Goal: Information Seeking & Learning: Check status

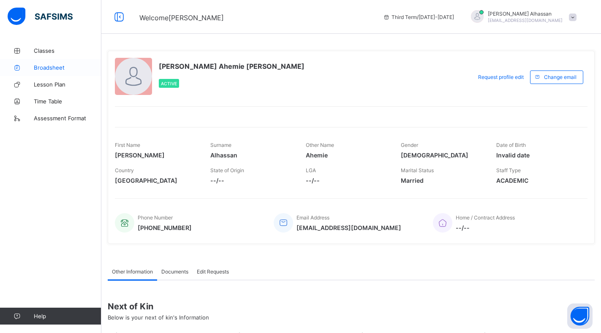
click at [45, 67] on span "Broadsheet" at bounding box center [68, 67] width 68 height 7
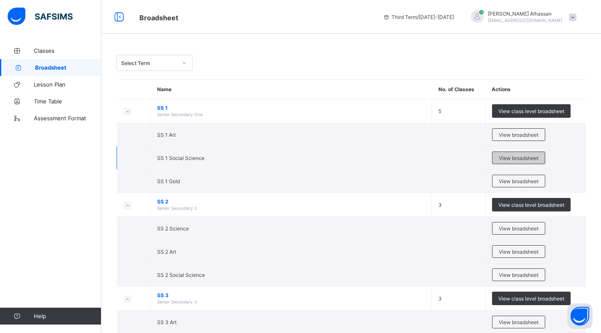
click at [518, 155] on span "View broadsheet" at bounding box center [519, 158] width 40 height 6
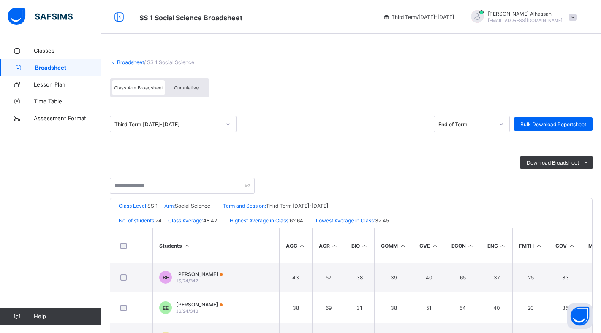
scroll to position [263, 0]
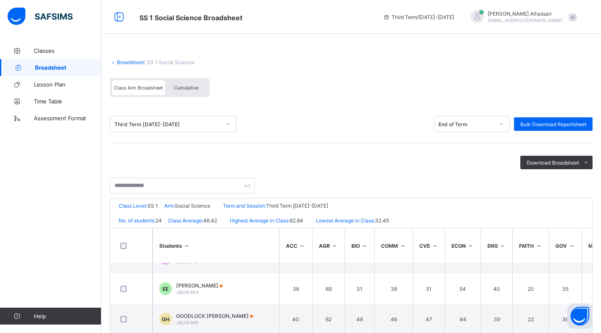
drag, startPoint x: 600, startPoint y: 324, endPoint x: 600, endPoint y: 335, distance: 10.6
click at [600, 333] on html "SS 1 Social Science Broadsheet Third Term / [DATE]-[DATE] [PERSON_NAME] [EMAIL_…" at bounding box center [300, 228] width 601 height 457
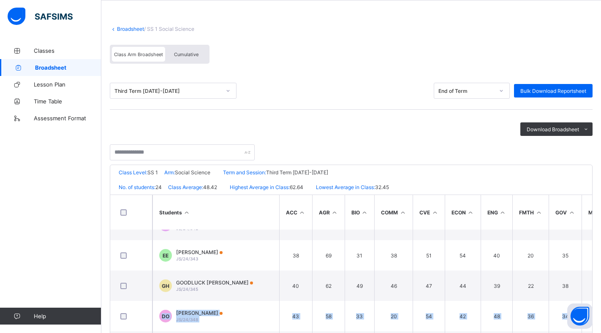
scroll to position [37, 0]
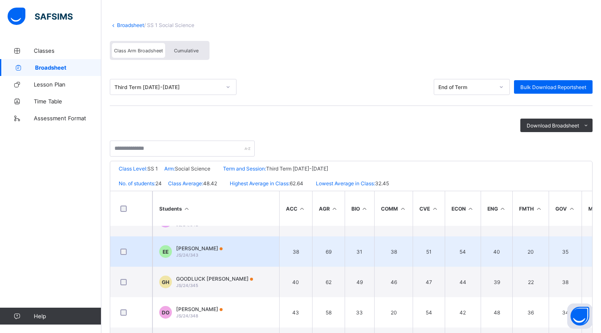
click at [202, 251] on span "[PERSON_NAME]" at bounding box center [199, 248] width 46 height 6
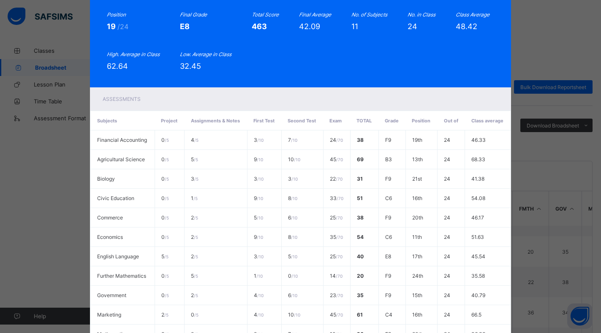
scroll to position [0, 0]
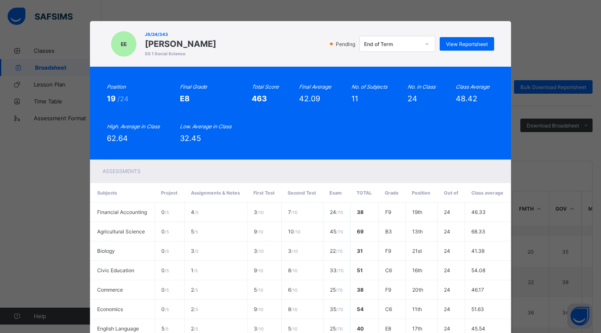
click at [596, 142] on div "EE JS/24/343 [PERSON_NAME] SS 1 Social Science Pending End of Term View Reports…" at bounding box center [300, 166] width 601 height 333
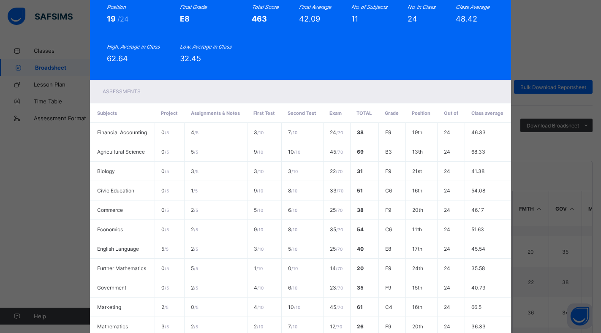
scroll to position [171, 0]
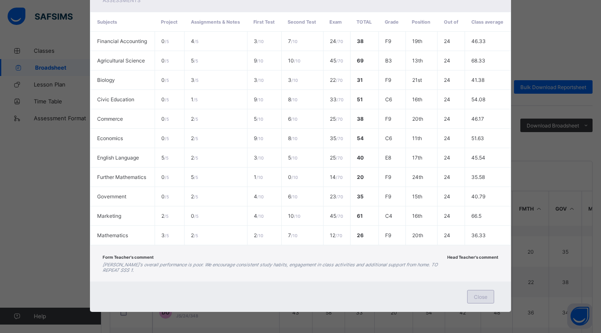
click at [479, 295] on span "Close" at bounding box center [481, 297] width 14 height 6
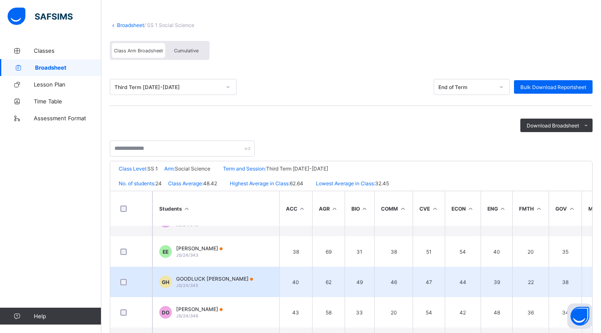
click at [194, 279] on span "GOODLUCK [PERSON_NAME]" at bounding box center [214, 279] width 77 height 6
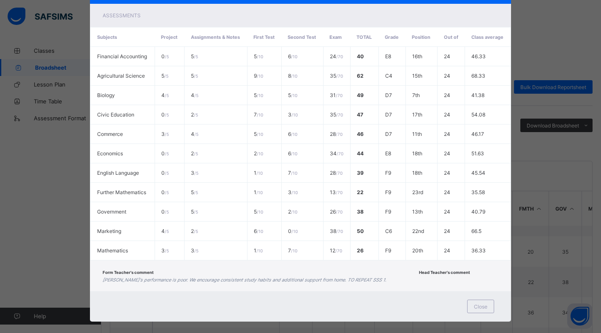
scroll to position [166, 0]
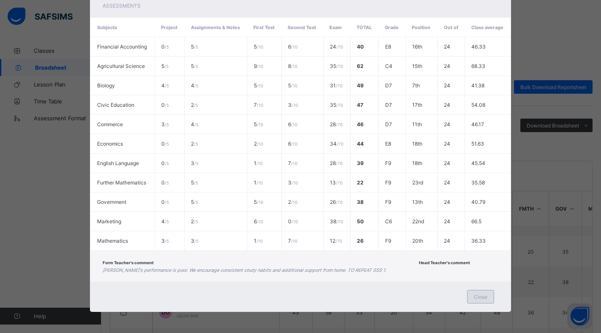
click at [484, 294] on span "Close" at bounding box center [481, 297] width 14 height 6
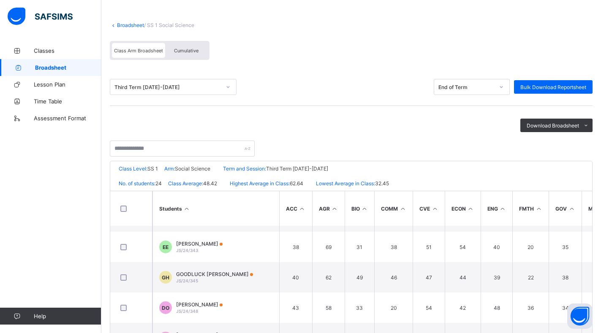
scroll to position [274, 0]
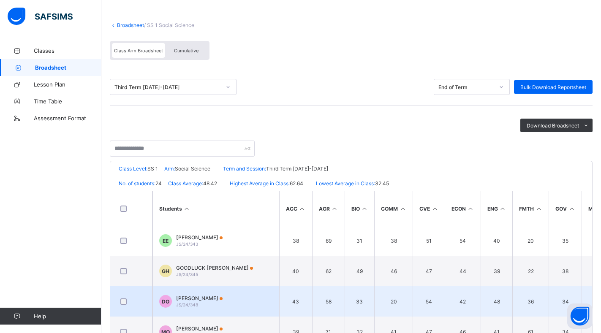
click at [173, 299] on div "DO [PERSON_NAME] JS/24/348" at bounding box center [190, 301] width 63 height 13
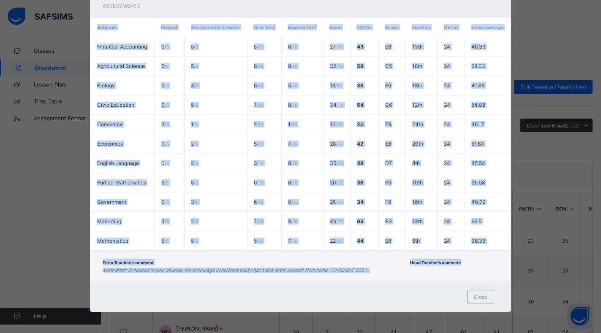
drag, startPoint x: 597, startPoint y: 252, endPoint x: 595, endPoint y: 232, distance: 19.9
click at [595, 232] on div "DO JS/24/348 [PERSON_NAME] SS 1 Social Science Pending End of Term View Reports…" at bounding box center [300, 166] width 601 height 333
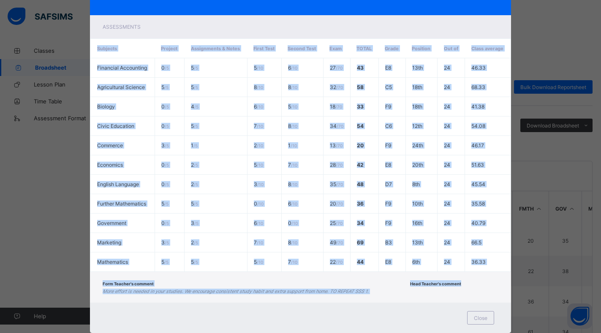
scroll to position [166, 0]
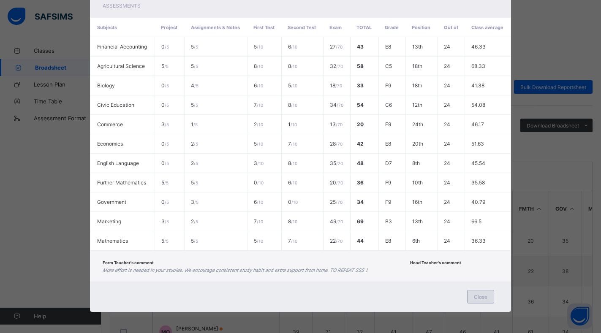
click at [487, 298] on span "Close" at bounding box center [481, 297] width 14 height 6
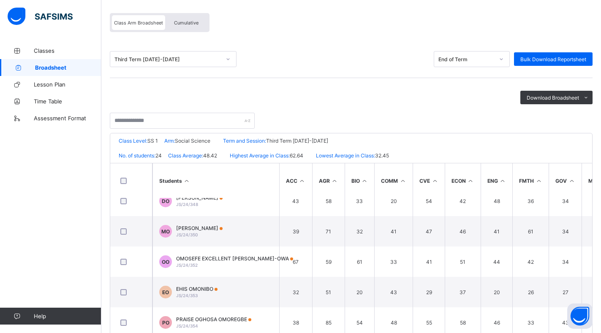
scroll to position [68, 0]
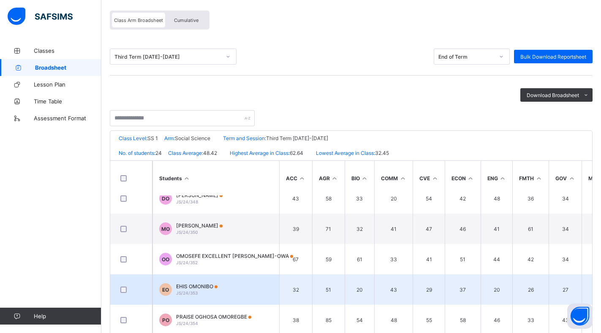
click at [187, 289] on span "EHIS OMONIBO" at bounding box center [196, 287] width 41 height 6
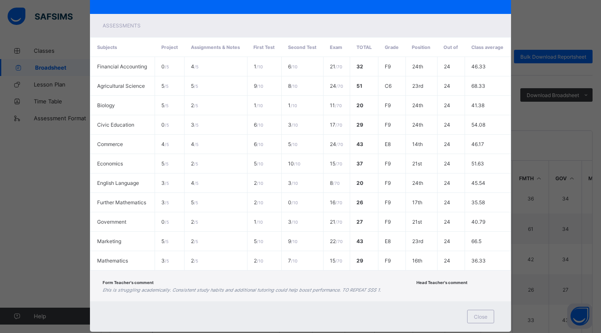
scroll to position [166, 0]
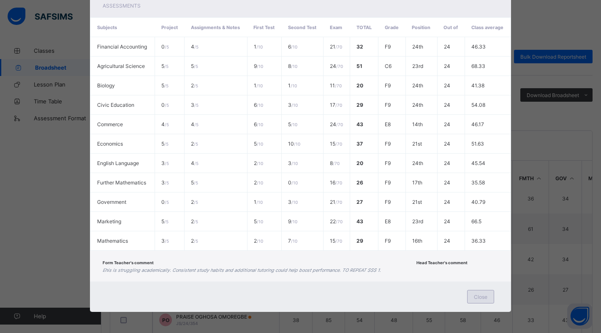
click at [485, 294] on span "Close" at bounding box center [481, 297] width 14 height 6
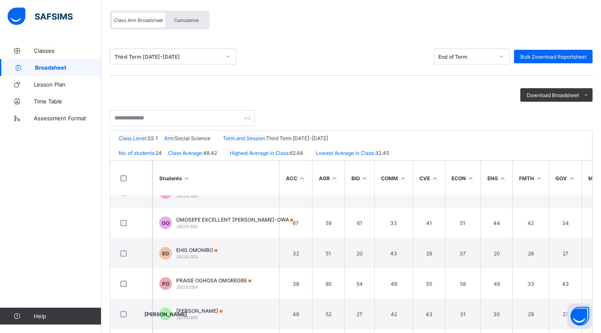
scroll to position [408, 0]
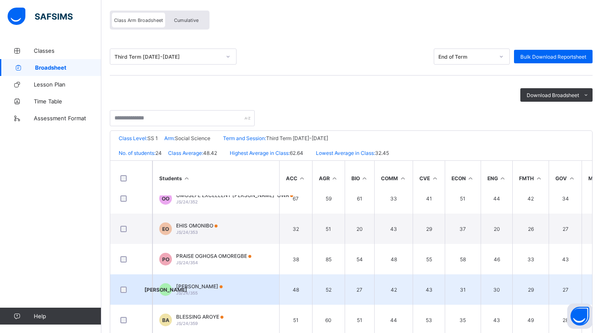
click at [204, 293] on div "[PERSON_NAME] JS/24/355" at bounding box center [199, 290] width 46 height 13
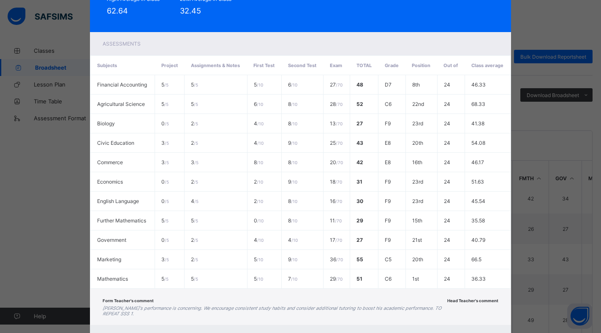
scroll to position [171, 0]
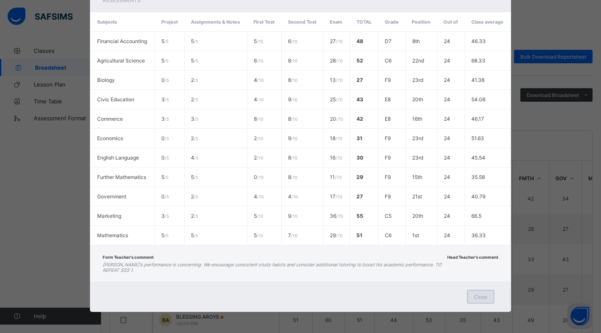
click at [484, 299] on span "Close" at bounding box center [481, 297] width 14 height 6
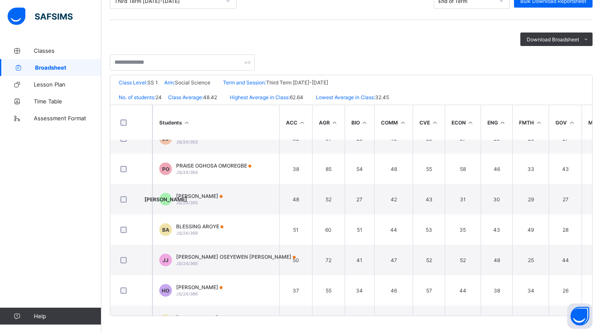
scroll to position [458, 0]
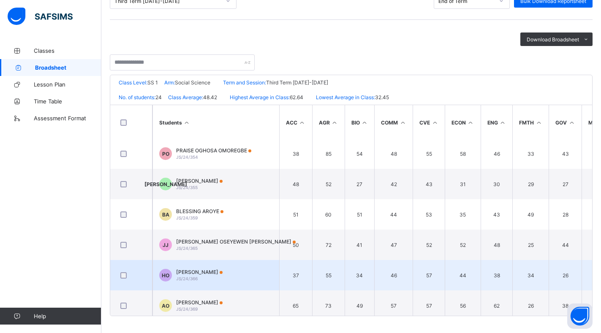
click at [186, 279] on span "JS/24/366" at bounding box center [187, 278] width 22 height 5
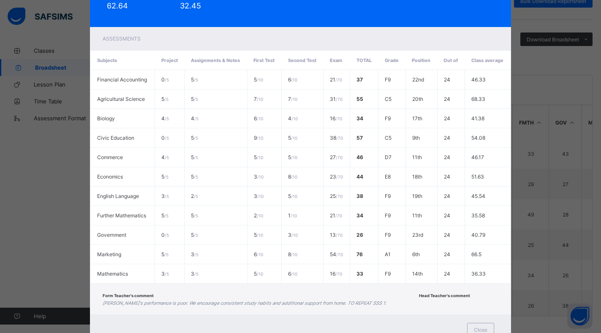
scroll to position [13, 0]
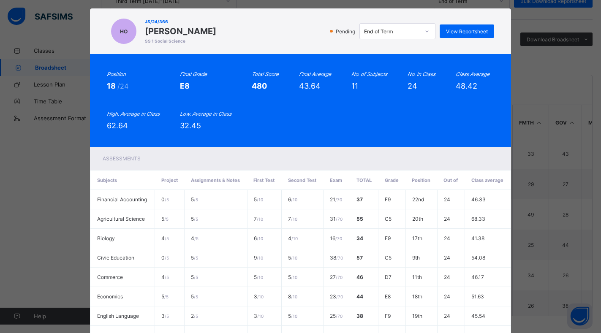
drag, startPoint x: 601, startPoint y: 139, endPoint x: 521, endPoint y: 105, distance: 86.7
click at [521, 105] on div "[PERSON_NAME]/24/366 HENRIENTTA [PERSON_NAME] SS 1 Social Science Pending End o…" at bounding box center [300, 166] width 601 height 333
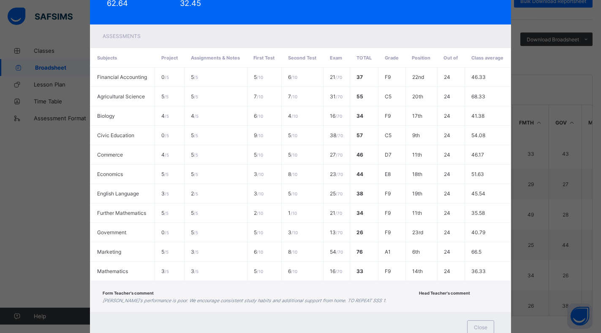
scroll to position [166, 0]
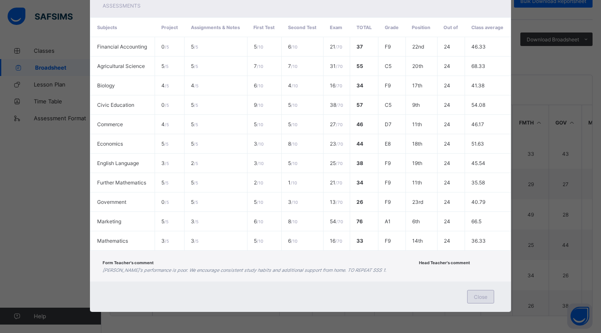
click at [484, 297] on span "Close" at bounding box center [481, 297] width 14 height 6
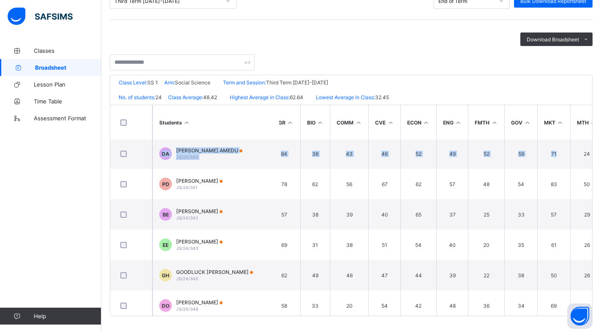
scroll to position [184, 129]
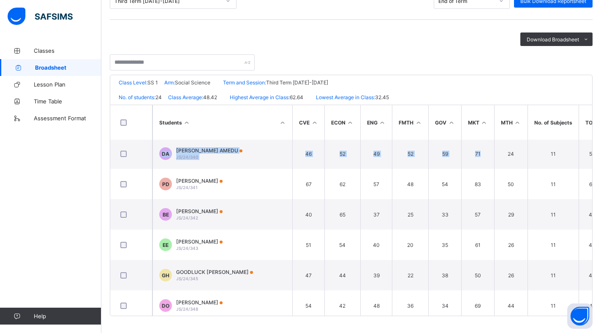
drag, startPoint x: 600, startPoint y: 157, endPoint x: 598, endPoint y: 136, distance: 21.3
click at [598, 136] on div "Broadsheet / SS 1 Social Science Class Arm Broadsheet Cumulative Third Term [DA…" at bounding box center [351, 126] width 500 height 414
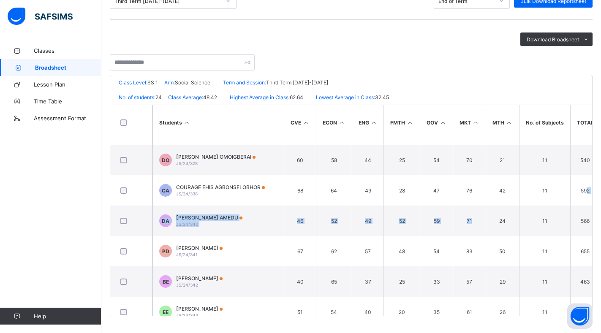
scroll to position [104, 129]
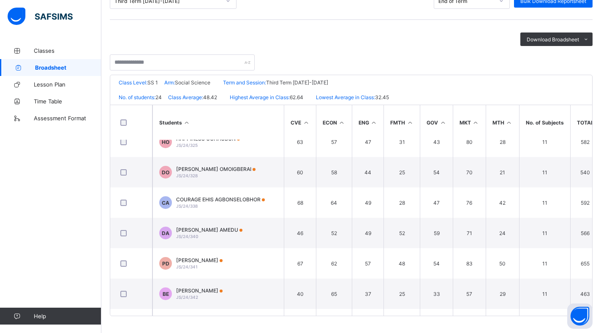
drag, startPoint x: 596, startPoint y: 139, endPoint x: 594, endPoint y: 111, distance: 28.0
click at [594, 111] on th "TOTAL" at bounding box center [585, 122] width 30 height 35
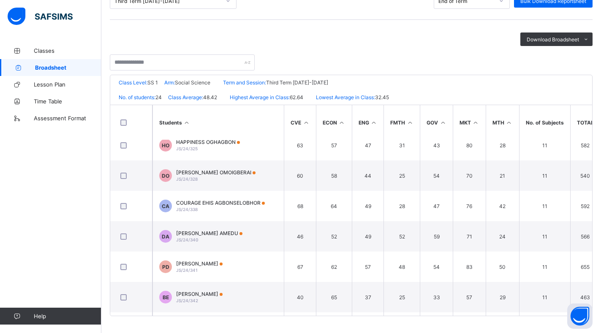
scroll to position [109, 129]
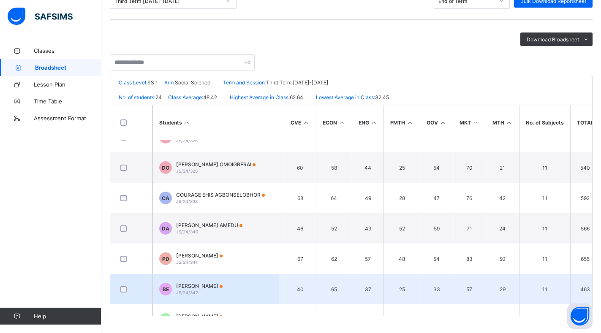
click at [210, 289] on span "[PERSON_NAME]" at bounding box center [199, 286] width 46 height 6
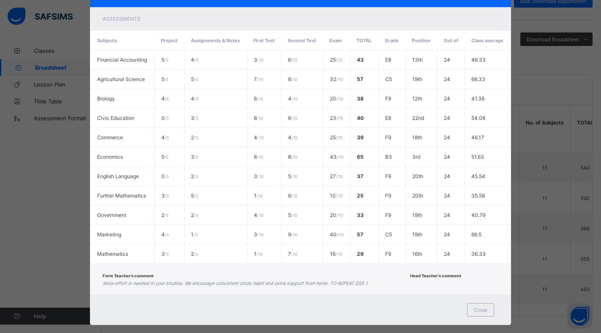
scroll to position [166, 0]
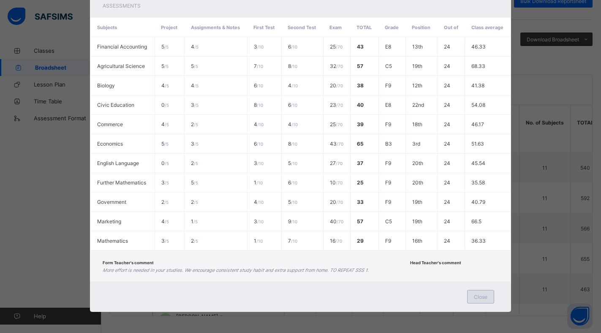
click at [481, 301] on div "Close" at bounding box center [480, 297] width 27 height 14
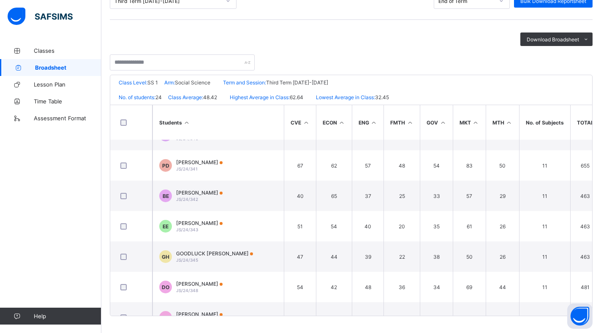
scroll to position [204, 129]
drag, startPoint x: 600, startPoint y: 191, endPoint x: 600, endPoint y: 209, distance: 17.3
click at [593, 209] on div "JEDIDIAH SCHOOLS Date: [DATE] 12:20:53 pm Class Level: SS 1 Arm: Social Science…" at bounding box center [351, 196] width 483 height 242
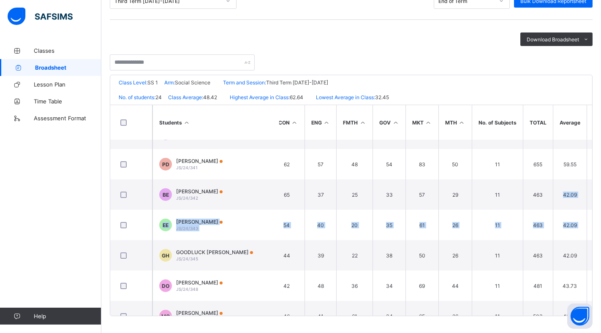
scroll to position [204, 235]
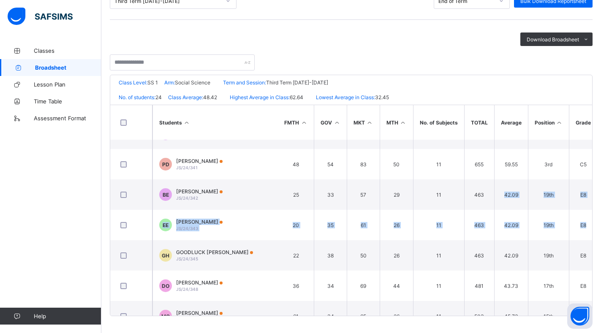
drag, startPoint x: 600, startPoint y: 206, endPoint x: 599, endPoint y: 222, distance: 15.6
click at [593, 221] on div "JEDIDIAH SCHOOLS Date: [DATE] 12:20:53 pm Class Level: SS 1 Arm: Social Science…" at bounding box center [351, 196] width 483 height 242
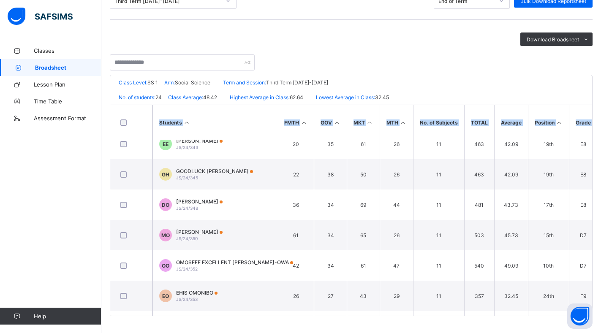
scroll to position [338, 235]
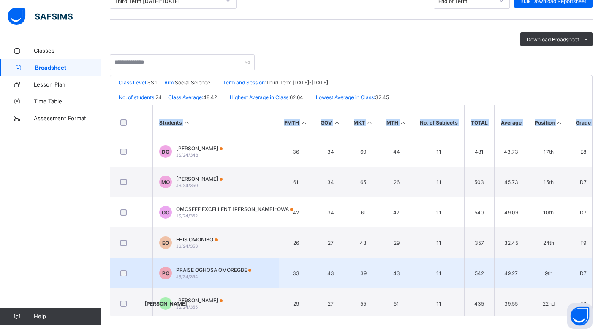
click at [480, 268] on td "542" at bounding box center [479, 273] width 30 height 30
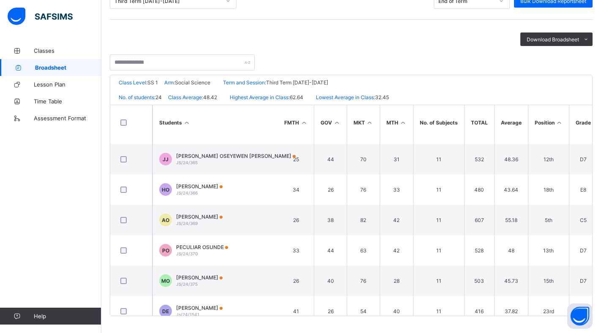
scroll to position [557, 235]
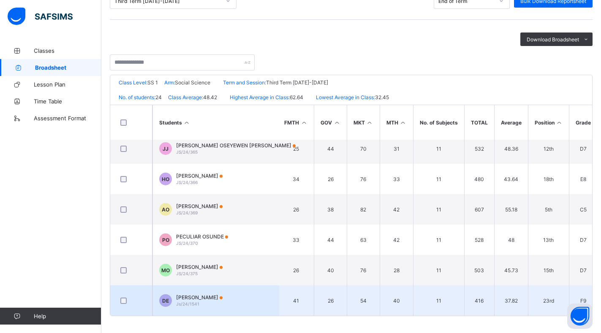
click at [202, 299] on div "[PERSON_NAME] Js/24/1541" at bounding box center [199, 300] width 46 height 13
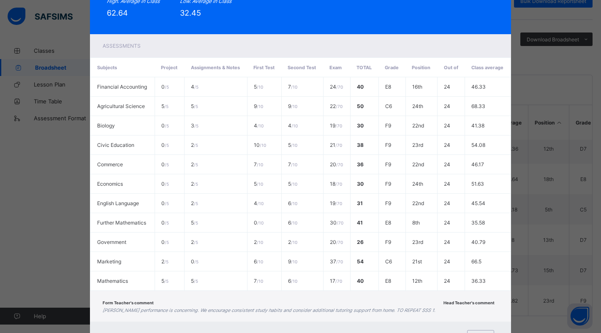
scroll to position [166, 0]
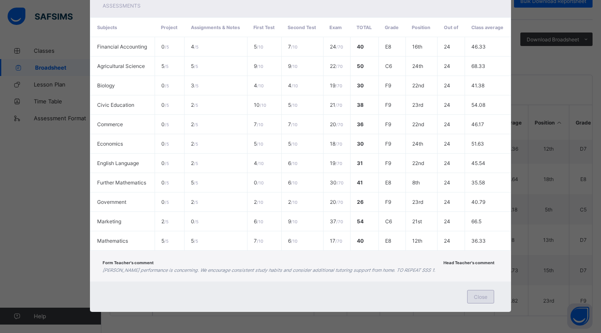
click at [486, 300] on span "Close" at bounding box center [481, 297] width 14 height 6
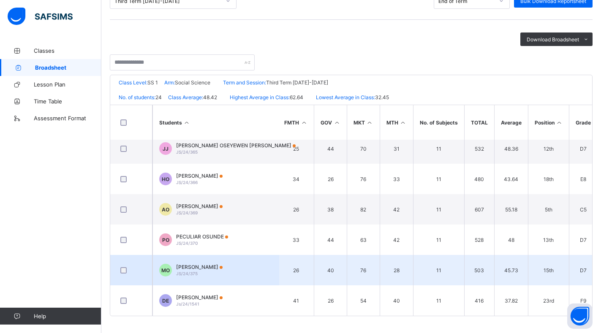
click at [195, 271] on span "JS/24/375" at bounding box center [187, 273] width 22 height 5
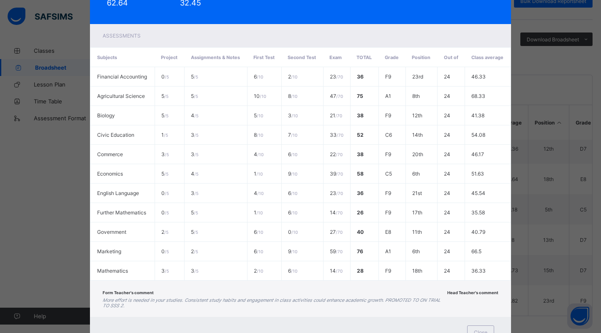
scroll to position [171, 0]
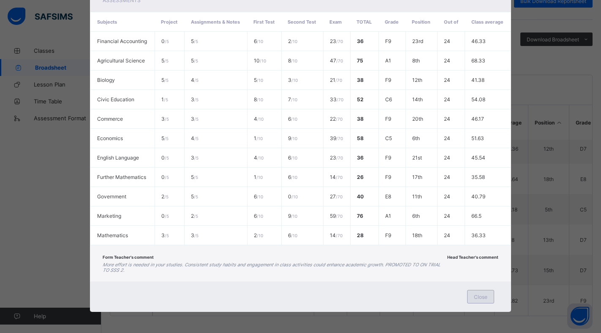
click at [483, 300] on div "Close" at bounding box center [480, 297] width 27 height 14
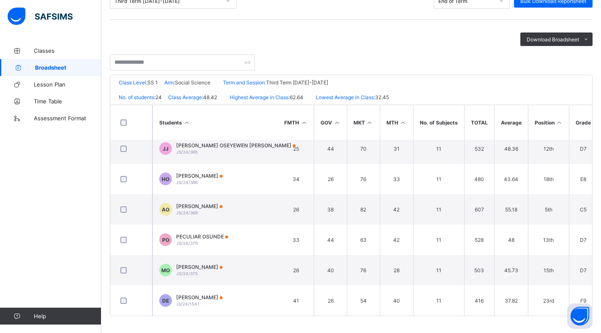
drag, startPoint x: 600, startPoint y: 261, endPoint x: 600, endPoint y: 231, distance: 30.0
click at [600, 231] on div "Broadsheet / SS 1 Social Science Class Arm Broadsheet Cumulative Third Term [DA…" at bounding box center [351, 126] width 500 height 414
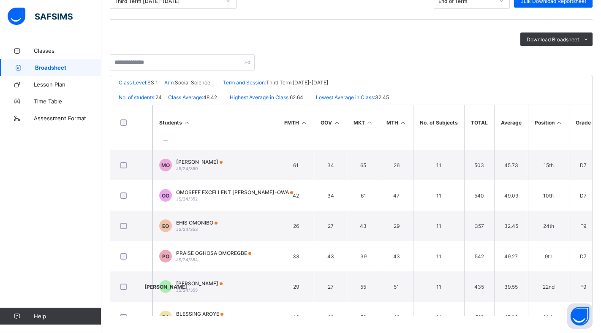
scroll to position [352, 235]
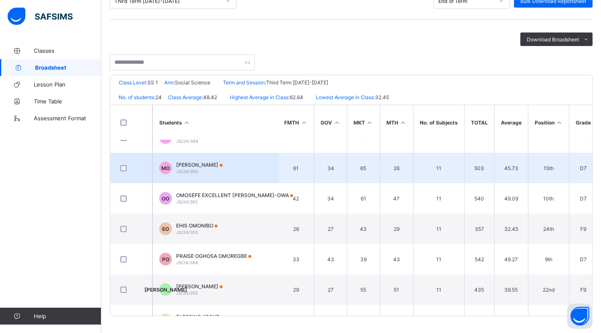
click at [226, 171] on td "MO [PERSON_NAME] JS/24/350" at bounding box center [216, 168] width 127 height 30
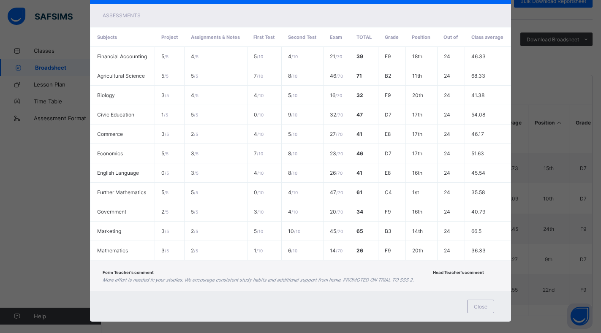
scroll to position [166, 0]
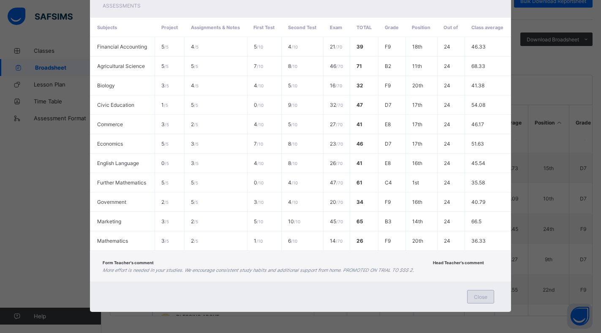
click at [479, 300] on div "Close" at bounding box center [480, 297] width 27 height 14
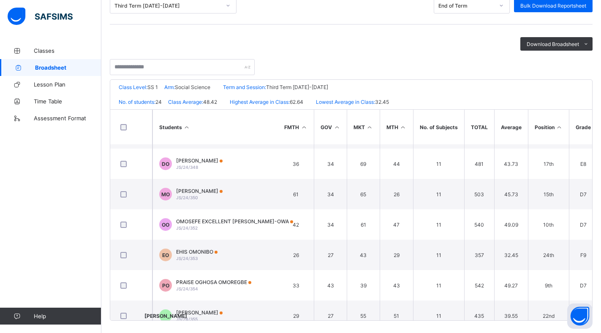
scroll to position [375, 235]
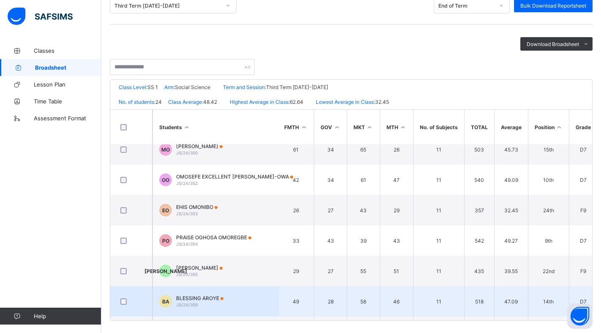
click at [215, 298] on span "BLESSING AROYE" at bounding box center [199, 298] width 47 height 6
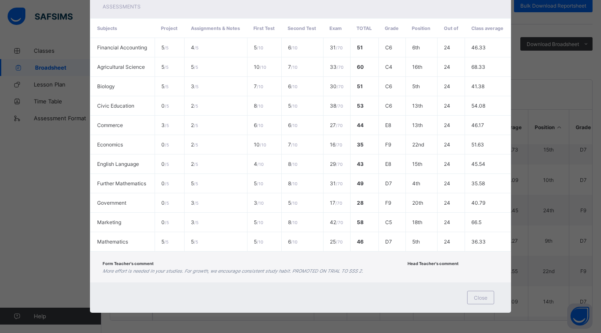
scroll to position [166, 0]
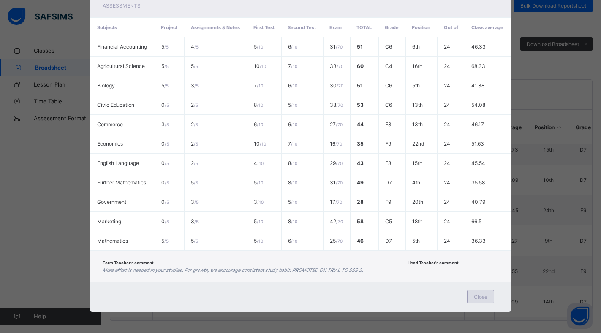
click at [490, 298] on div "Close" at bounding box center [480, 297] width 27 height 14
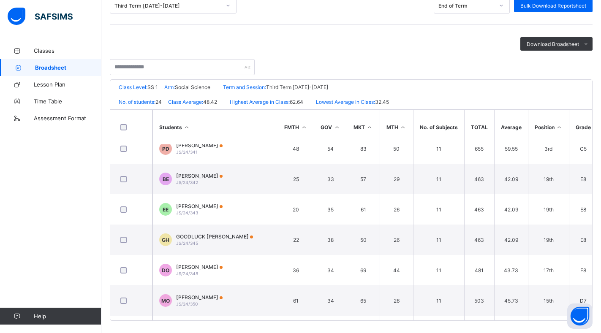
scroll to position [207, 235]
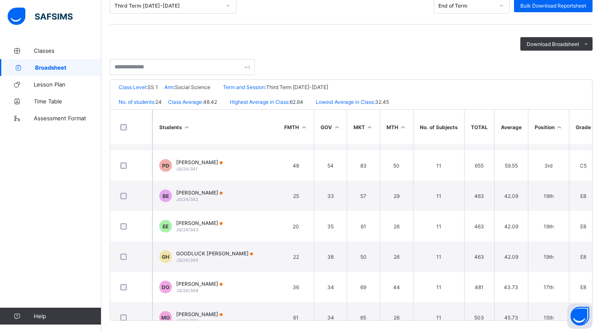
click at [601, 170] on div "Broadsheet / SS 1 Social Science Class Arm Broadsheet Cumulative Third Term [DA…" at bounding box center [351, 131] width 500 height 414
click at [601, 168] on html "SS 1 Social Science Broadsheet Third Term / [DATE]-[DATE] [PERSON_NAME] [EMAIL_…" at bounding box center [300, 109] width 601 height 457
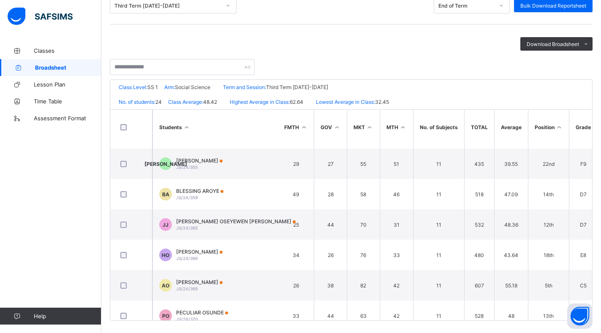
scroll to position [495, 235]
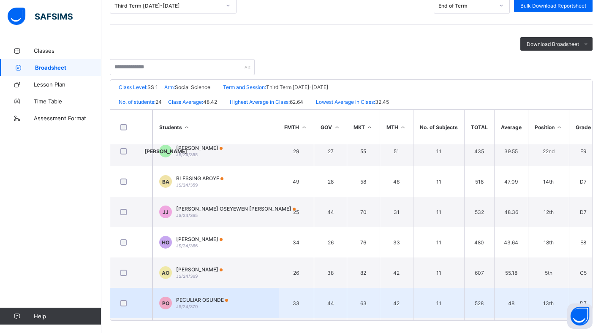
click at [194, 300] on span "PECULIAR OSUNDE" at bounding box center [202, 300] width 52 height 6
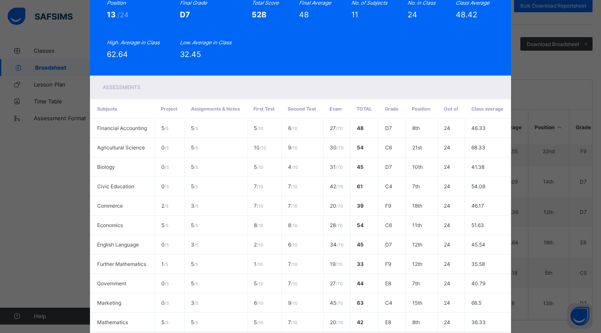
scroll to position [166, 0]
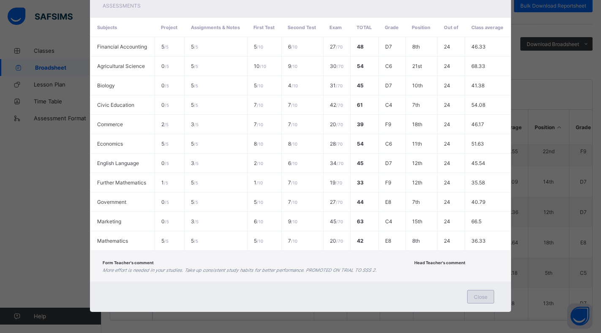
click at [483, 294] on span "Close" at bounding box center [481, 297] width 14 height 6
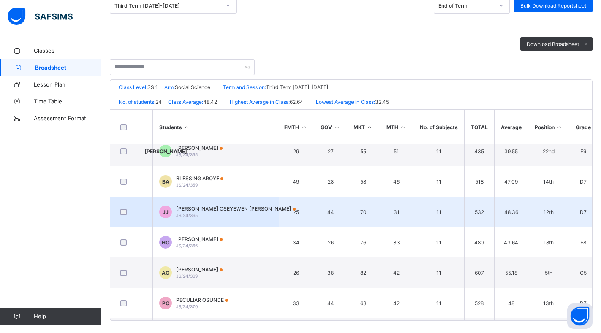
click at [209, 209] on span "[PERSON_NAME] OSEYEWEN [PERSON_NAME]" at bounding box center [236, 209] width 120 height 6
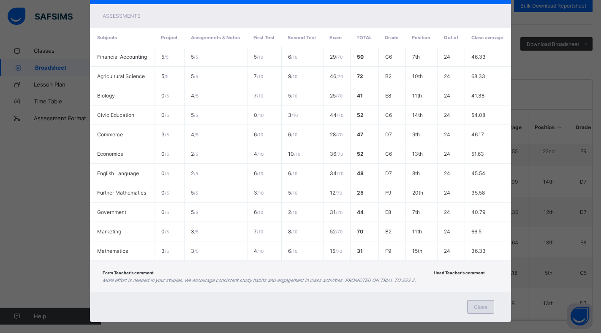
click at [477, 301] on div "Close" at bounding box center [480, 307] width 27 height 14
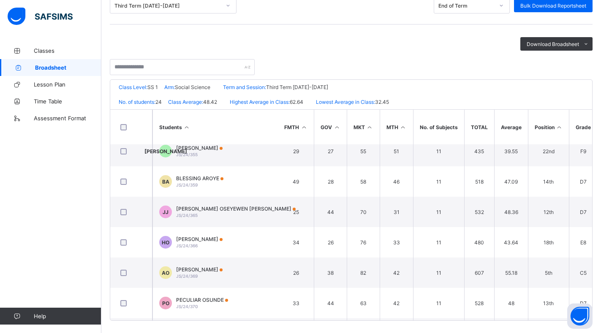
scroll to position [557, 235]
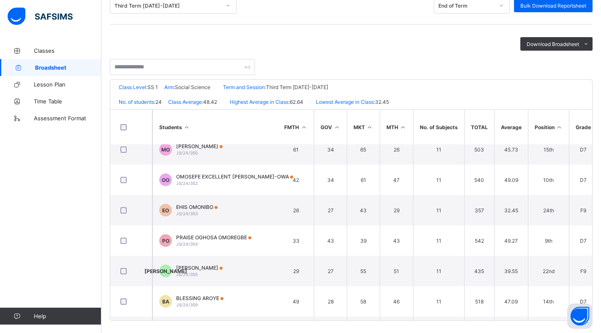
scroll to position [364, 235]
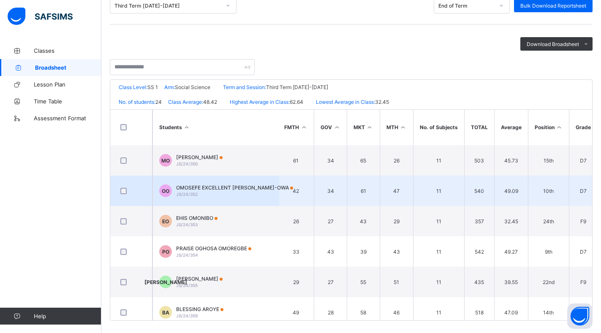
click at [218, 194] on div "OMOSEFE EXCELLENT [PERSON_NAME]-OWA JS/24/352" at bounding box center [234, 191] width 117 height 13
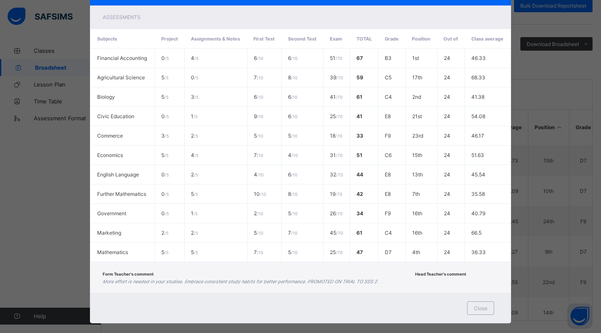
scroll to position [166, 0]
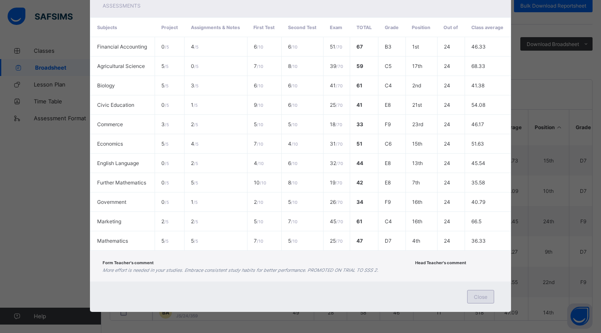
click at [477, 299] on span "Close" at bounding box center [481, 297] width 14 height 6
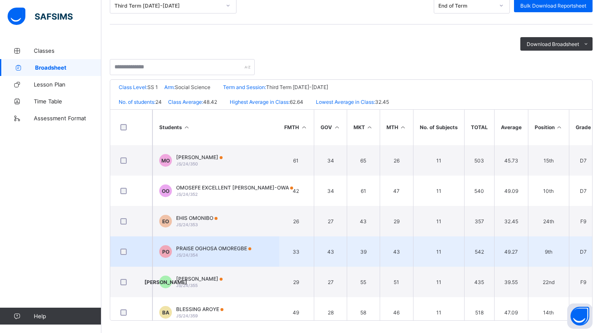
click at [207, 250] on span "PRAISE OGHOSA OMOREGBE" at bounding box center [213, 248] width 75 height 6
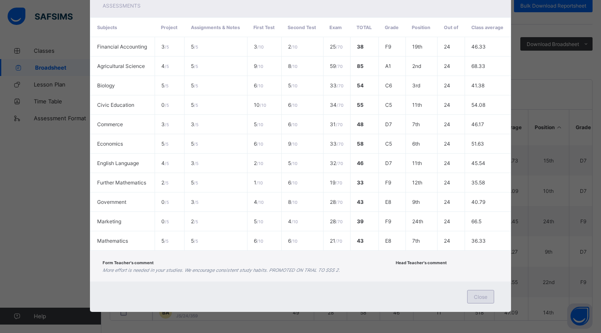
click at [485, 295] on span "Close" at bounding box center [481, 297] width 14 height 6
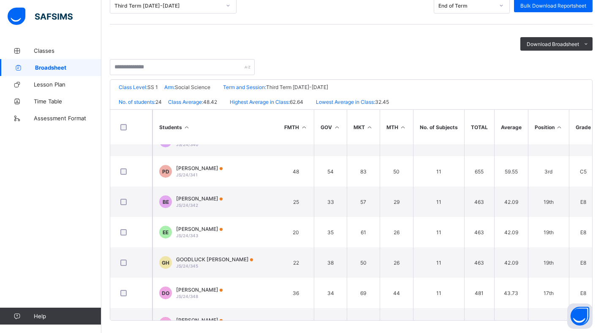
scroll to position [154, 235]
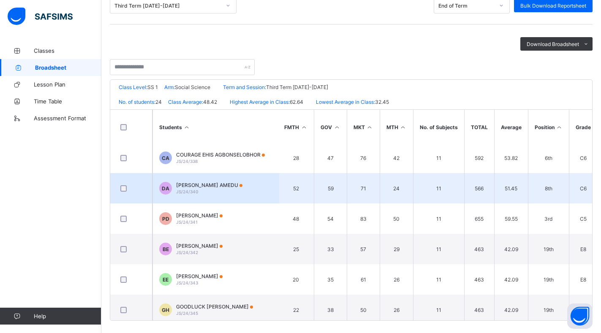
click at [218, 191] on div "[PERSON_NAME] [PERSON_NAME]/24/340" at bounding box center [209, 188] width 66 height 13
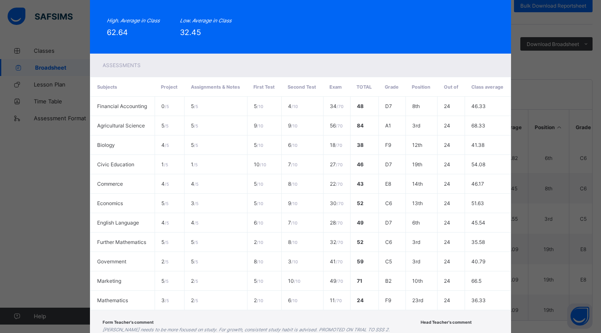
scroll to position [166, 0]
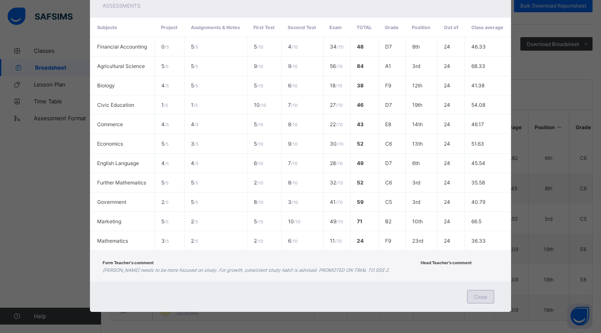
click at [482, 299] on span "Close" at bounding box center [481, 297] width 14 height 6
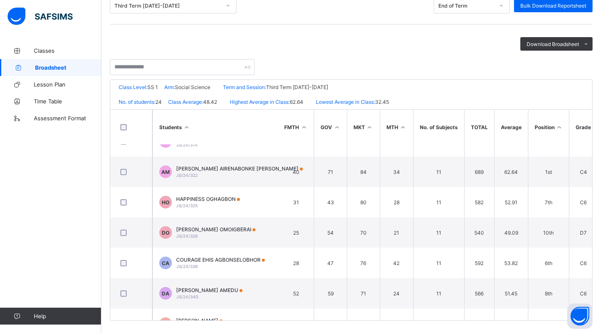
scroll to position [46, 235]
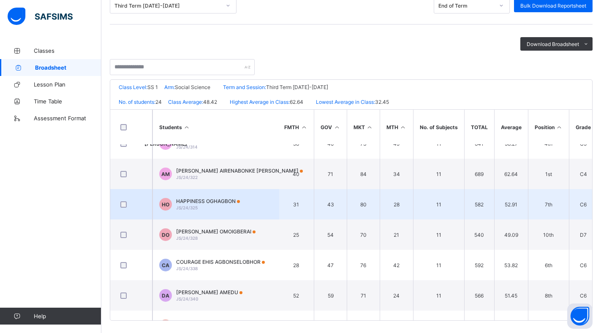
click at [196, 205] on span "JS/24/325" at bounding box center [187, 207] width 22 height 5
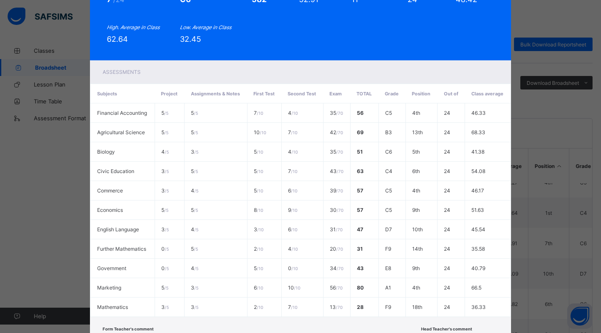
scroll to position [166, 0]
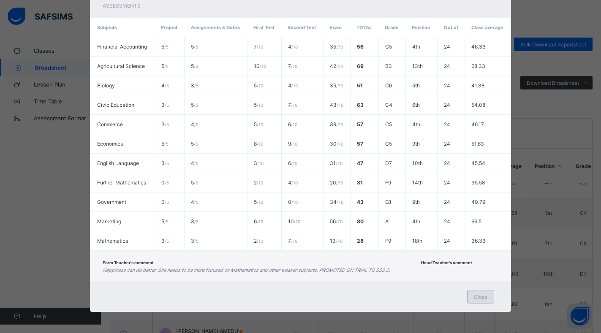
click at [477, 300] on span "Close" at bounding box center [481, 297] width 14 height 6
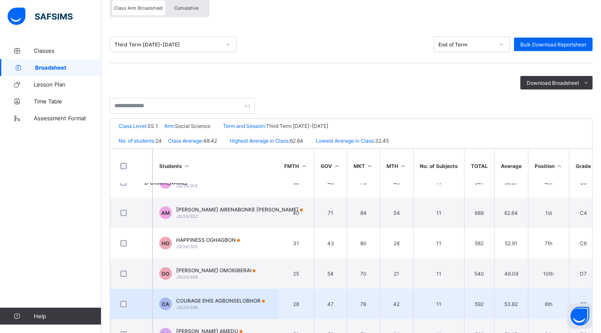
click at [193, 303] on span "COURAGE EHIS AGBONSELOBHOR" at bounding box center [220, 301] width 89 height 6
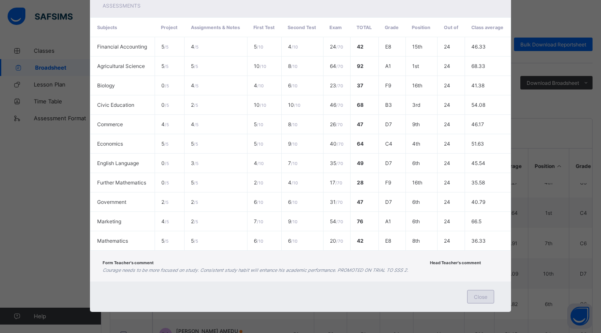
click at [486, 298] on span "Close" at bounding box center [481, 297] width 14 height 6
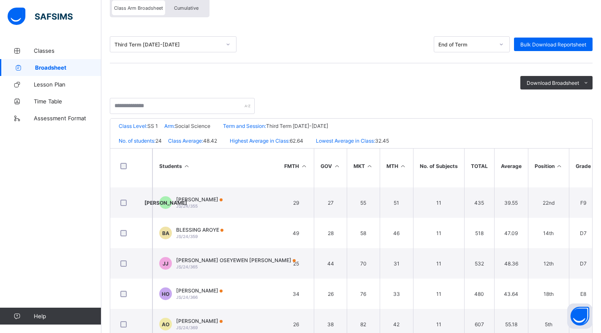
scroll to position [525, 235]
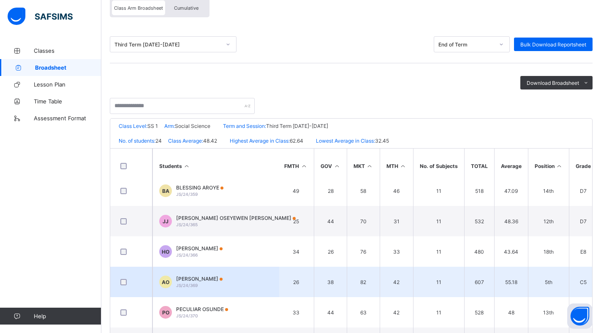
click at [199, 284] on div "[PERSON_NAME] JS/24/369" at bounding box center [199, 282] width 46 height 13
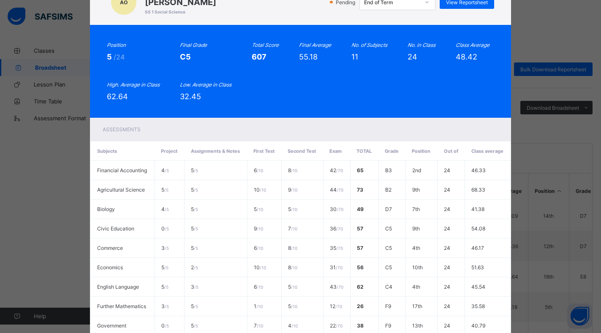
scroll to position [166, 0]
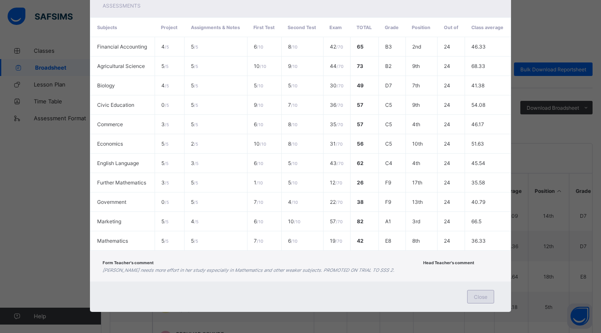
click at [482, 296] on span "Close" at bounding box center [481, 297] width 14 height 6
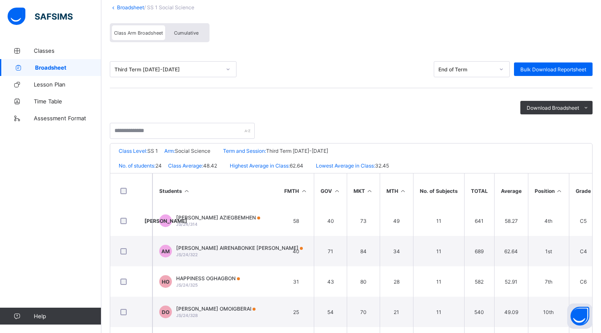
scroll to position [15, 235]
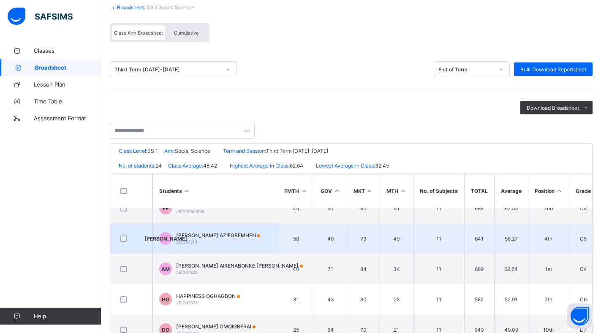
click at [211, 237] on span "[PERSON_NAME] AZIEGBEMHEN" at bounding box center [218, 235] width 84 height 6
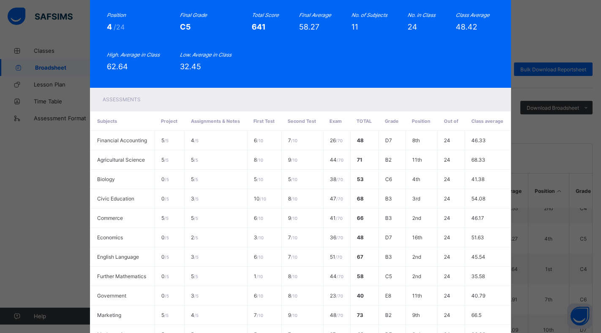
scroll to position [166, 0]
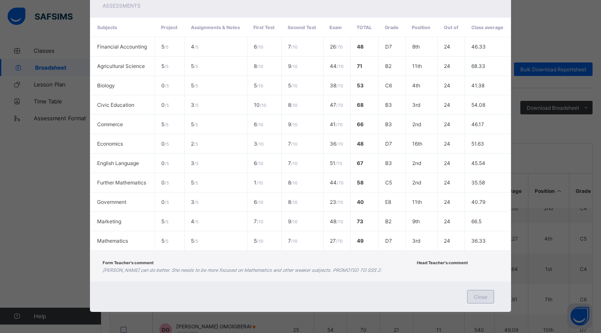
click at [488, 295] on span "Close" at bounding box center [481, 297] width 14 height 6
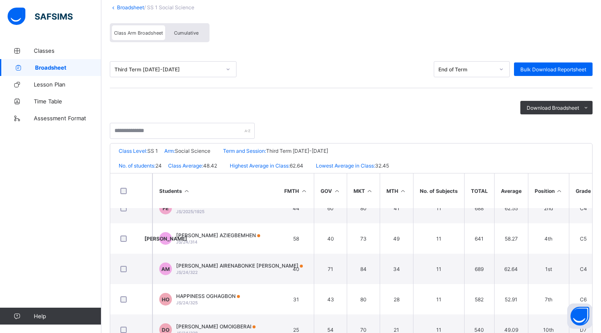
scroll to position [0, 235]
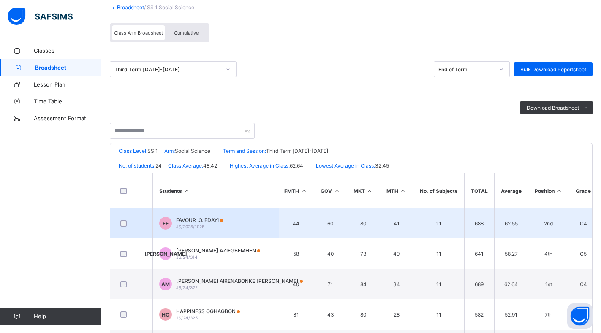
click at [202, 226] on span "JS/2025/1925" at bounding box center [190, 226] width 28 height 5
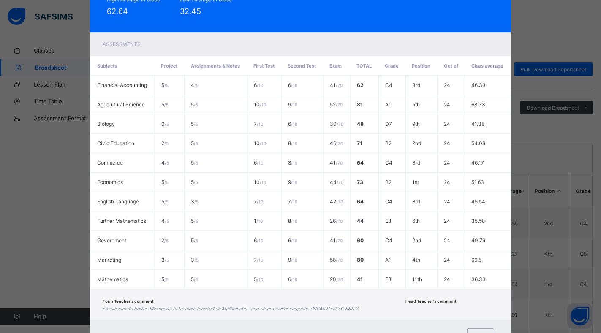
scroll to position [166, 0]
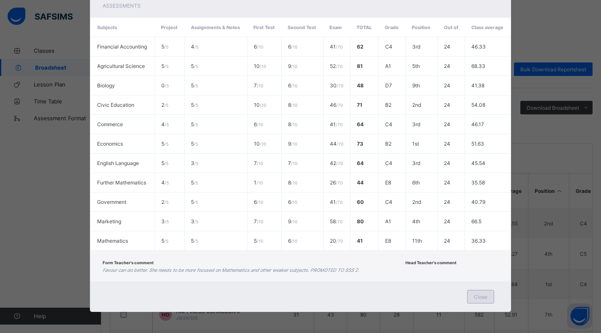
click at [483, 300] on span "Close" at bounding box center [481, 297] width 14 height 6
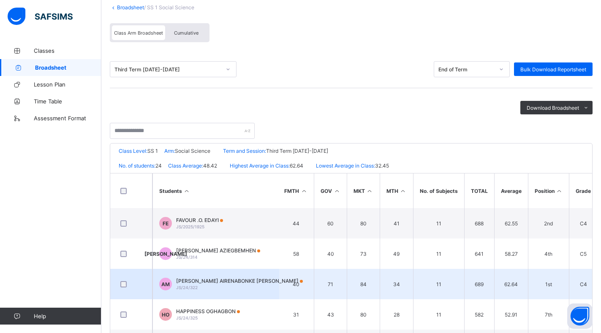
click at [247, 287] on div "AMINA AIRENABONKE [PERSON_NAME]/24/322" at bounding box center [239, 284] width 127 height 13
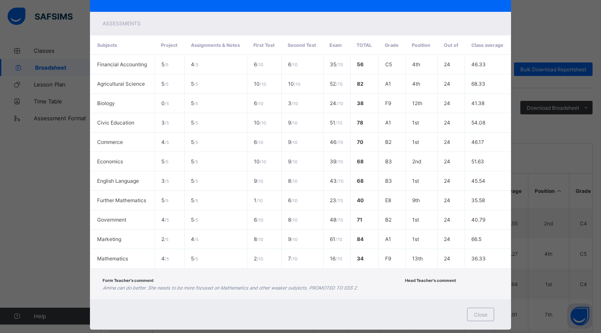
scroll to position [162, 0]
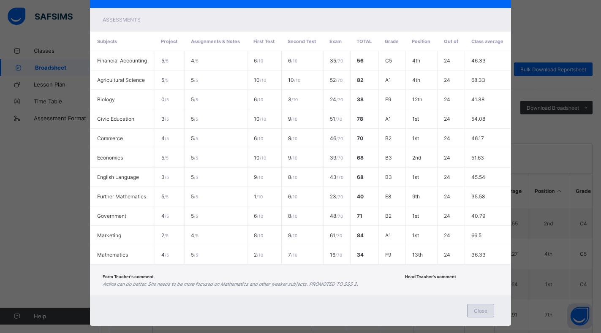
click at [485, 304] on div "Close" at bounding box center [480, 311] width 27 height 14
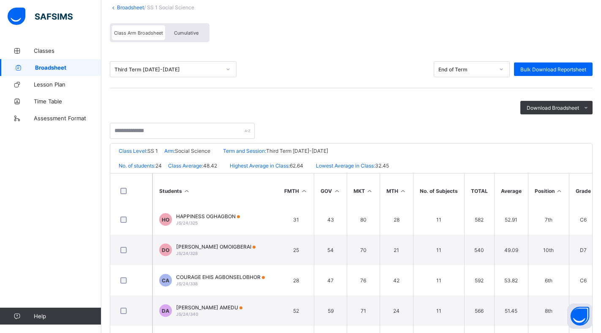
scroll to position [120, 235]
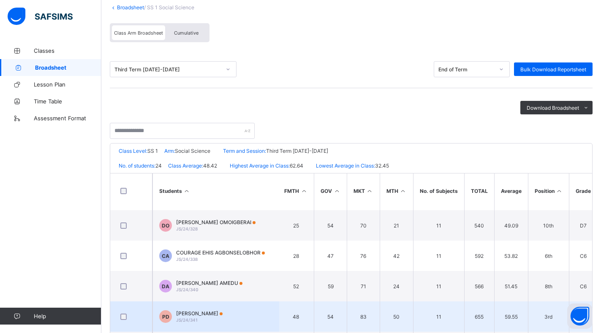
click at [188, 319] on span "JS/24/341" at bounding box center [187, 320] width 22 height 5
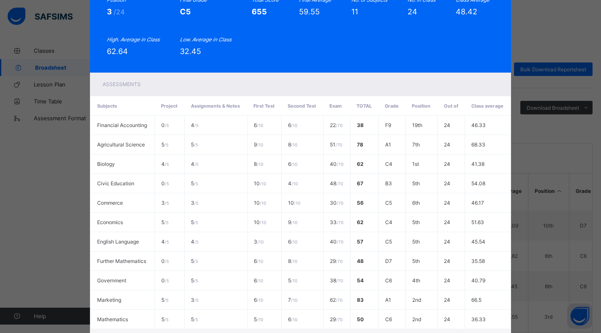
scroll to position [140, 0]
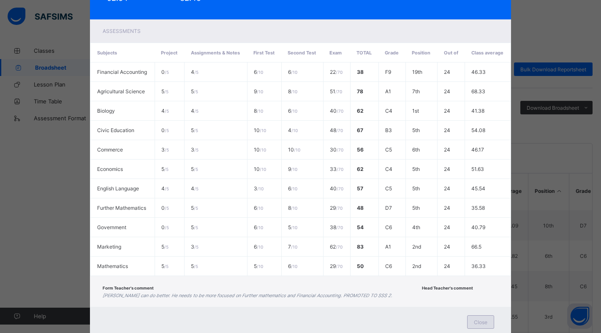
click at [485, 320] on span "Close" at bounding box center [481, 322] width 14 height 6
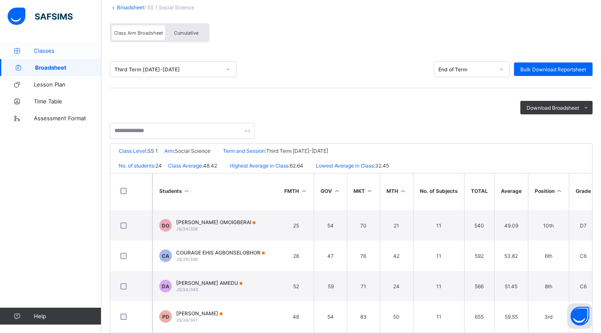
click at [44, 52] on span "Classes" at bounding box center [68, 50] width 68 height 7
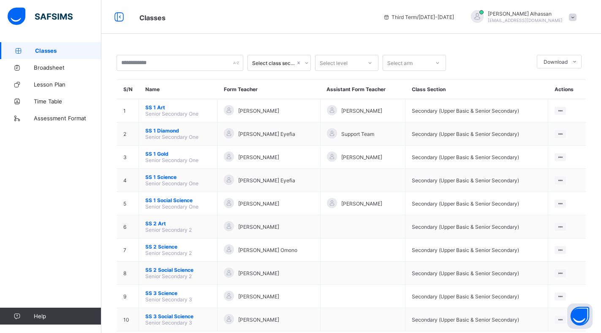
click at [577, 15] on span at bounding box center [573, 18] width 8 height 8
click at [551, 80] on span "Logout" at bounding box center [549, 84] width 56 height 10
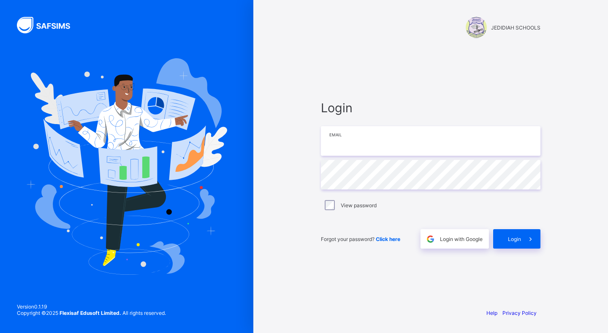
type input "**********"
